Goal: Transaction & Acquisition: Purchase product/service

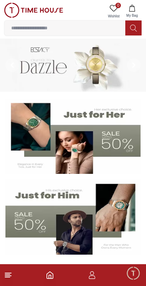
click at [67, 228] on img at bounding box center [73, 216] width 136 height 75
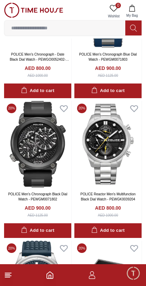
scroll to position [941, 0]
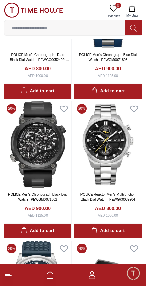
click at [118, 7] on span "0" at bounding box center [118, 5] width 5 height 5
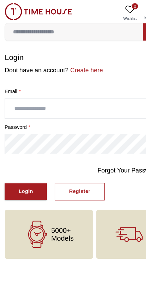
click at [73, 93] on input "text" at bounding box center [73, 94] width 138 height 17
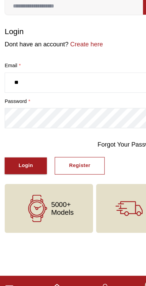
type input "*"
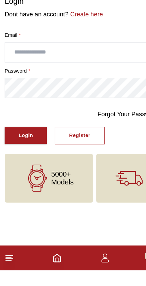
click at [25, 164] on div "Login" at bounding box center [22, 168] width 13 height 8
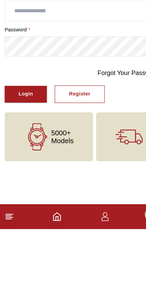
click at [33, 160] on button "Login" at bounding box center [22, 167] width 37 height 15
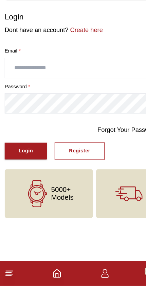
click at [51, 271] on icon "Home" at bounding box center [50, 275] width 8 height 8
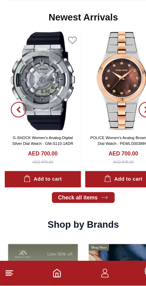
scroll to position [461, 0]
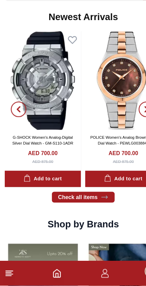
click at [94, 205] on icon at bounding box center [92, 208] width 7 height 7
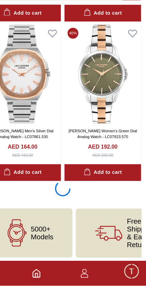
scroll to position [1271, 0]
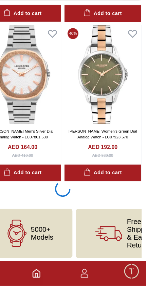
click at [64, 264] on footer at bounding box center [73, 275] width 146 height 22
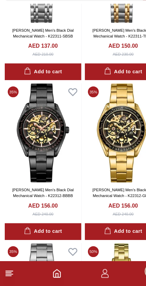
scroll to position [3597, 0]
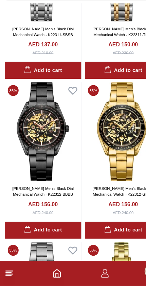
click at [11, 275] on line at bounding box center [8, 275] width 6 height 0
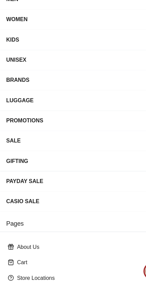
click at [59, 46] on div "WOMEN" at bounding box center [66, 52] width 123 height 12
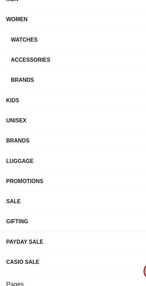
click at [82, 64] on div "Watches" at bounding box center [69, 70] width 119 height 12
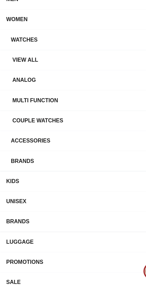
click at [80, 64] on div "Watches" at bounding box center [69, 70] width 119 height 12
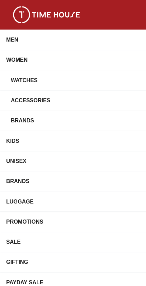
scroll to position [0, 0]
